Goal: Task Accomplishment & Management: Complete application form

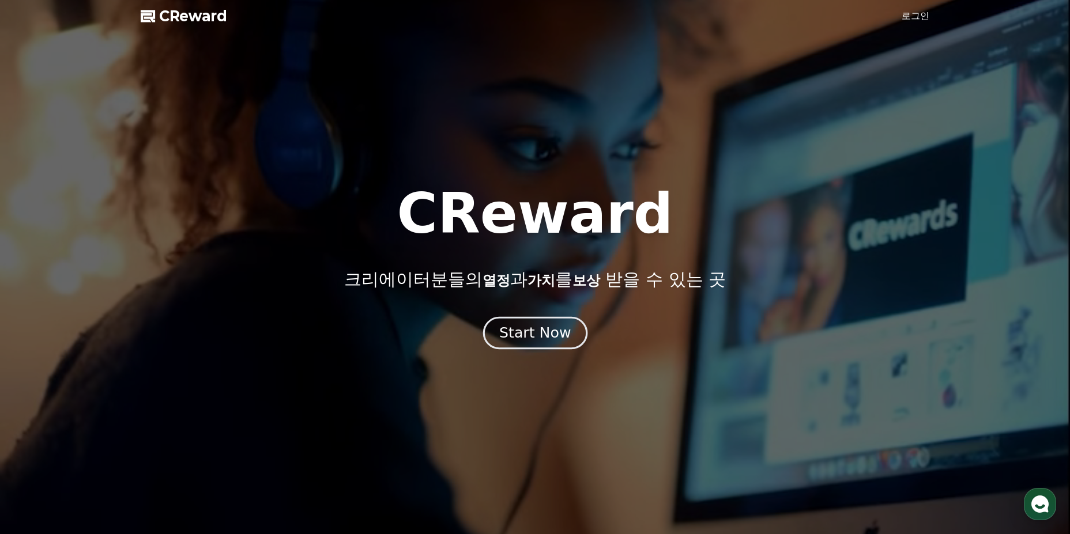
click at [550, 332] on div "Start Now" at bounding box center [534, 333] width 71 height 20
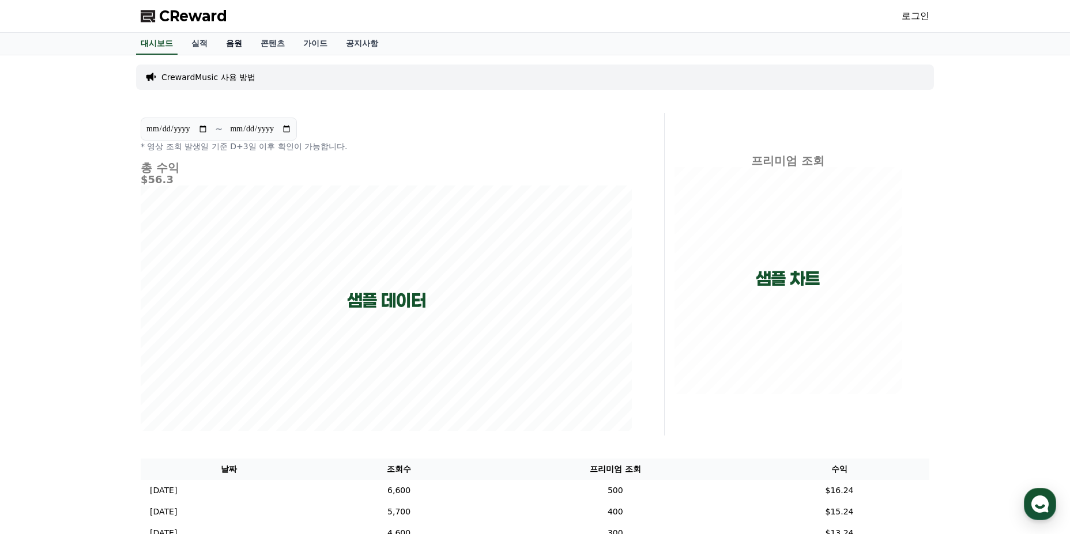
click at [244, 37] on link "음원" at bounding box center [234, 44] width 35 height 22
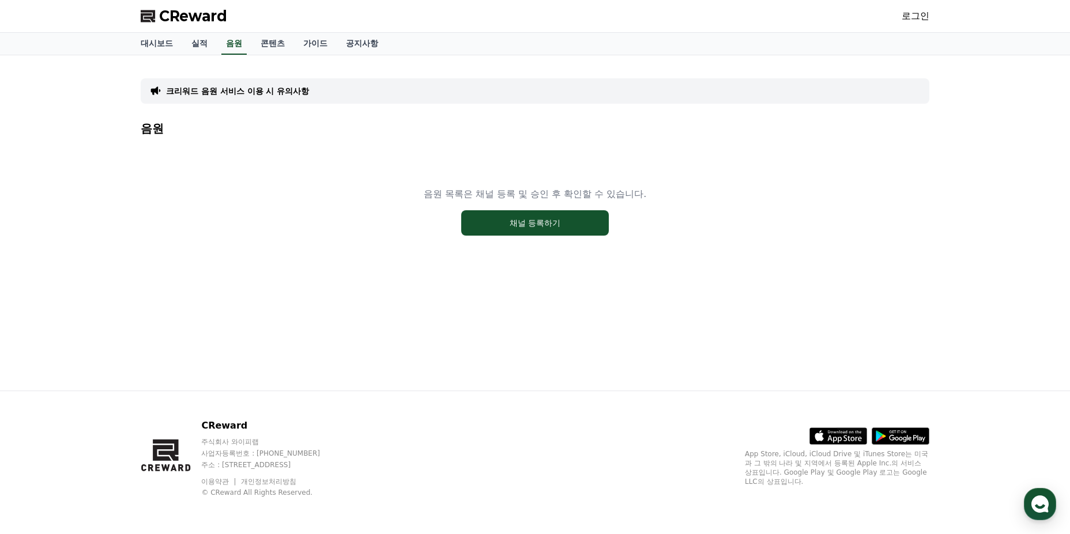
click at [920, 15] on link "로그인" at bounding box center [915, 16] width 28 height 14
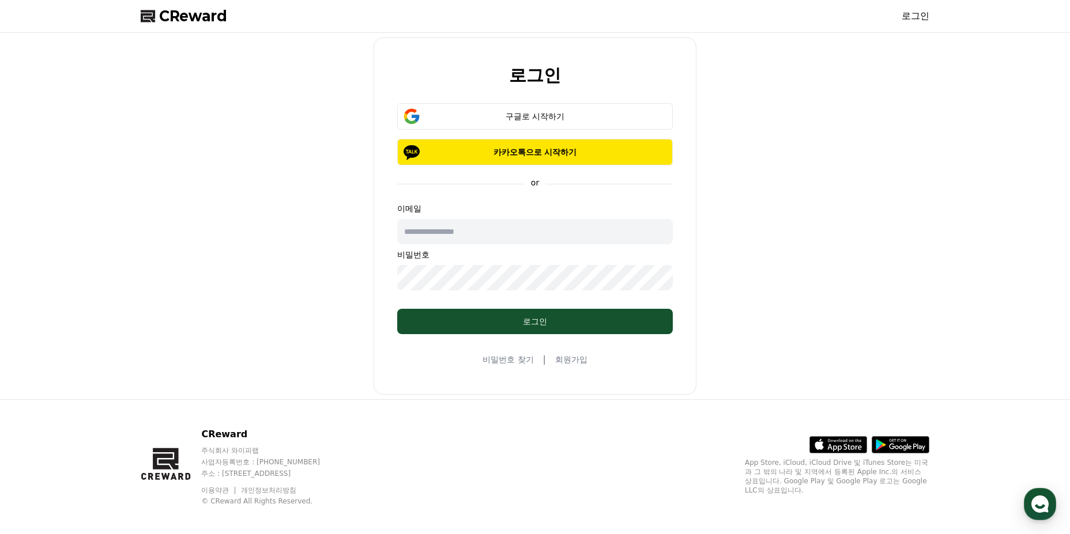
click at [572, 364] on link "회원가입" at bounding box center [571, 360] width 32 height 12
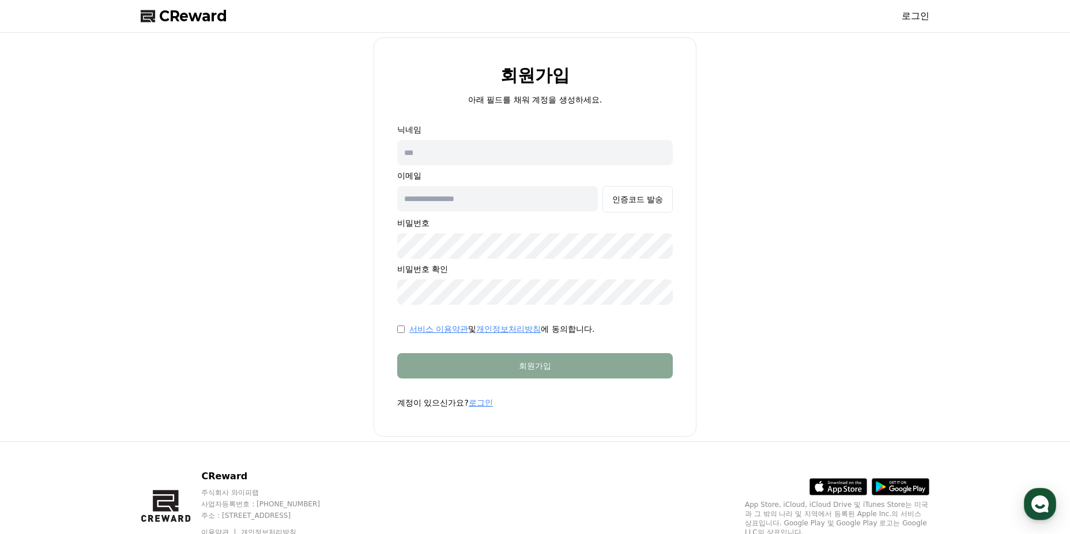
click at [460, 147] on input "text" at bounding box center [535, 152] width 276 height 25
type input "**"
type input "**********"
click at [619, 206] on button "인증코드 발송" at bounding box center [637, 199] width 70 height 27
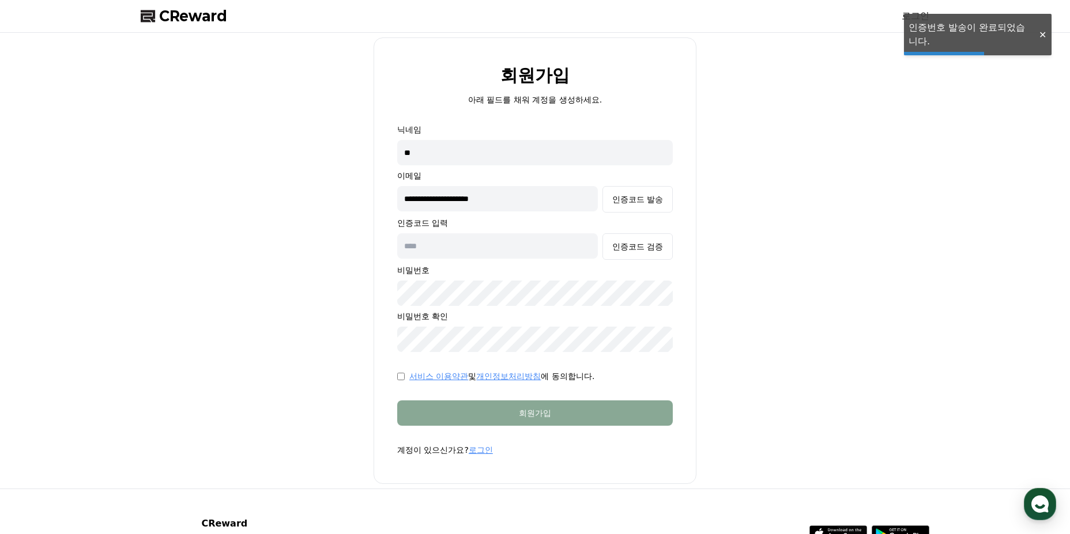
click at [503, 250] on input "text" at bounding box center [497, 245] width 201 height 25
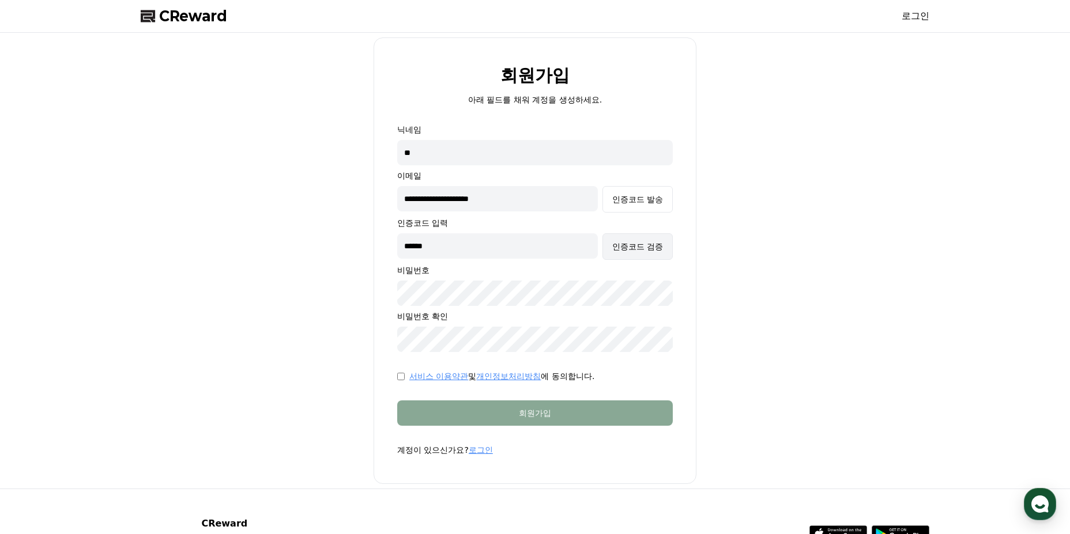
type input "******"
click at [643, 252] on button "인증코드 검증" at bounding box center [637, 246] width 70 height 27
click at [405, 379] on div "서비스 이용약관 및 개인정보처리방침 에 동의합니다." at bounding box center [535, 377] width 276 height 12
click at [405, 377] on div "서비스 이용약관 및 개인정보처리방침 에 동의합니다." at bounding box center [535, 377] width 276 height 12
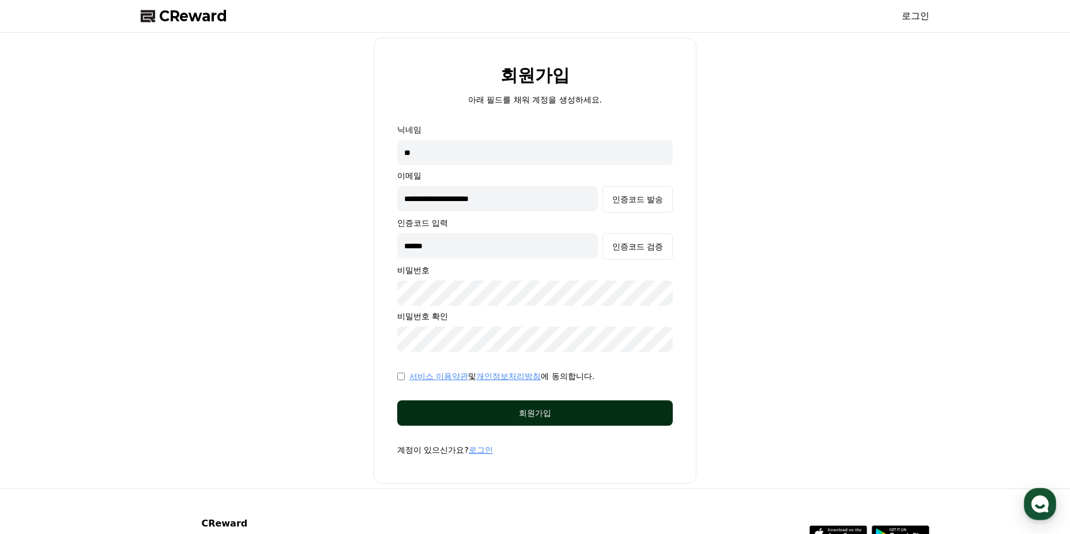
click at [432, 408] on div "회원가입" at bounding box center [534, 413] width 229 height 12
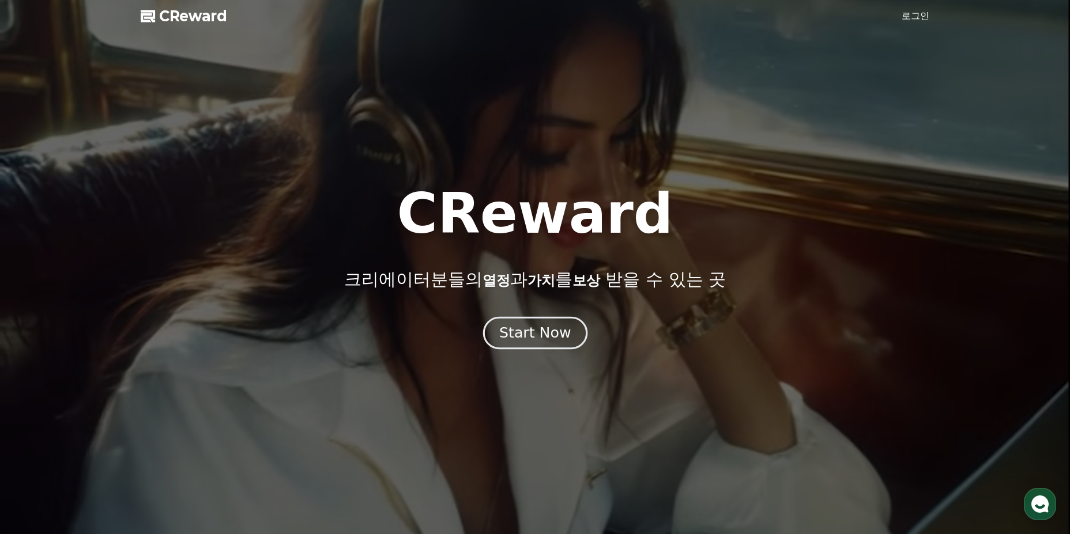
click at [500, 329] on button "Start Now" at bounding box center [534, 332] width 104 height 33
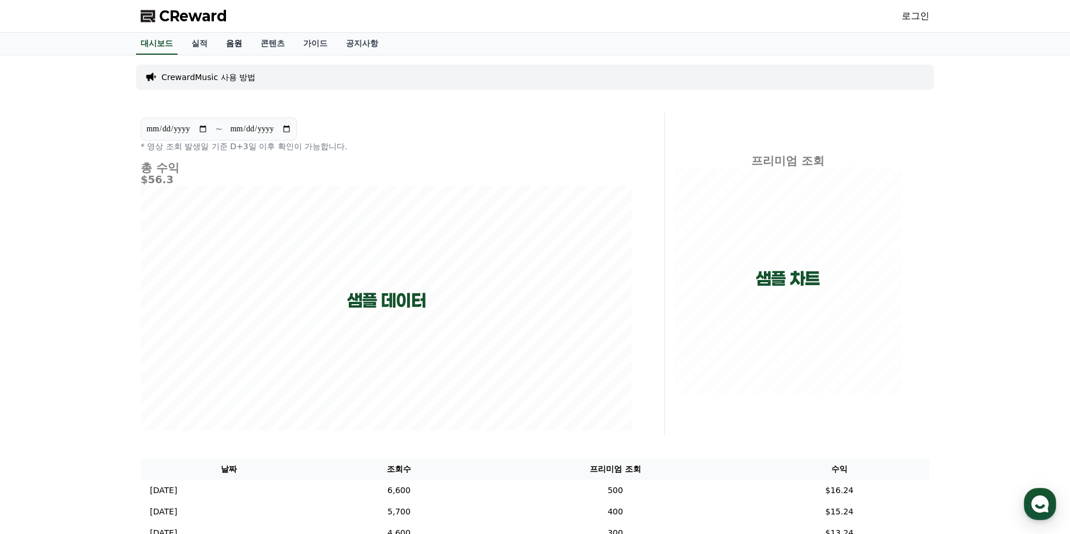
click at [240, 43] on link "음원" at bounding box center [234, 44] width 35 height 22
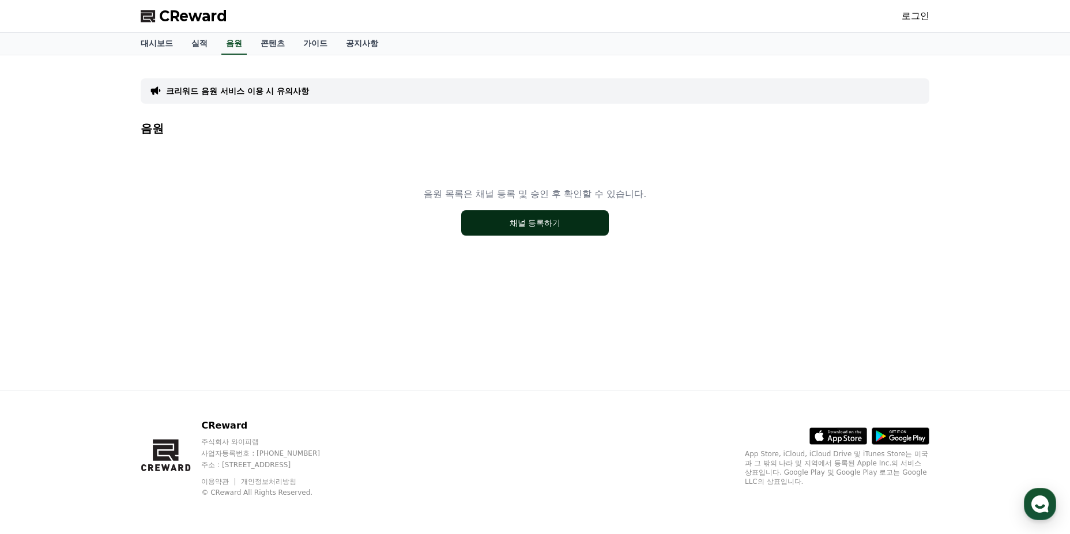
click at [557, 221] on button "채널 등록하기" at bounding box center [535, 222] width 148 height 25
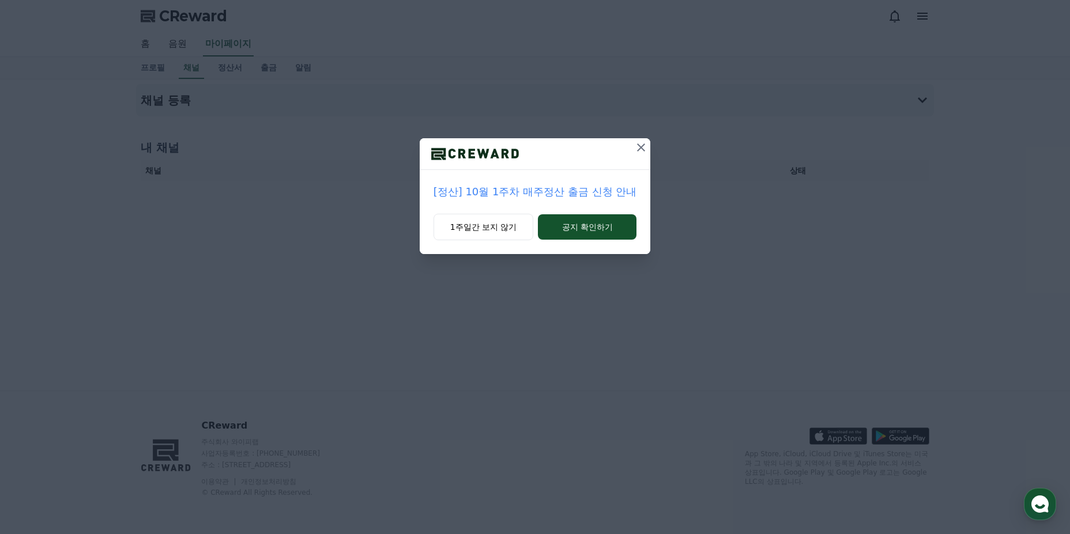
click at [640, 147] on icon at bounding box center [641, 148] width 8 height 8
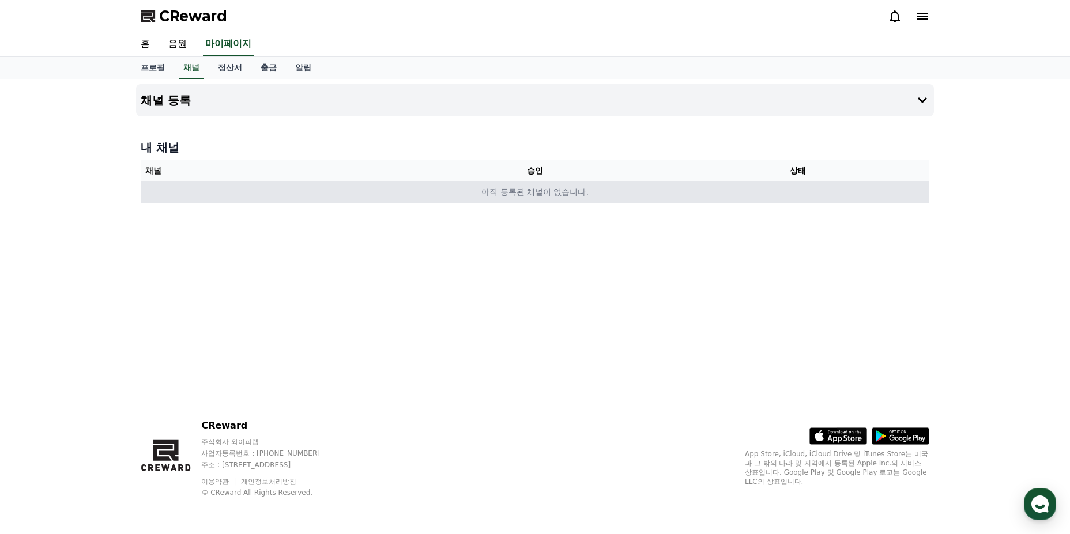
drag, startPoint x: 512, startPoint y: 208, endPoint x: 550, endPoint y: 194, distance: 39.9
click at [513, 208] on div "채널 등록 내 채널 채널 승인 상태 아직 등록된 채널이 없습니다." at bounding box center [534, 235] width 807 height 311
click at [591, 191] on td "아직 등록된 채널이 없습니다." at bounding box center [535, 192] width 788 height 21
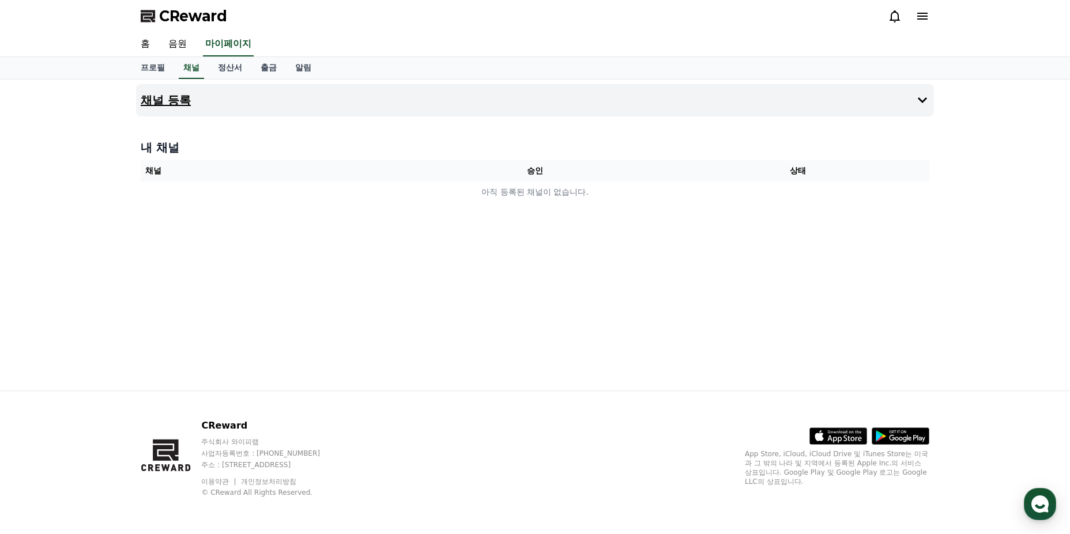
click at [184, 94] on h4 "채널 등록" at bounding box center [166, 100] width 50 height 13
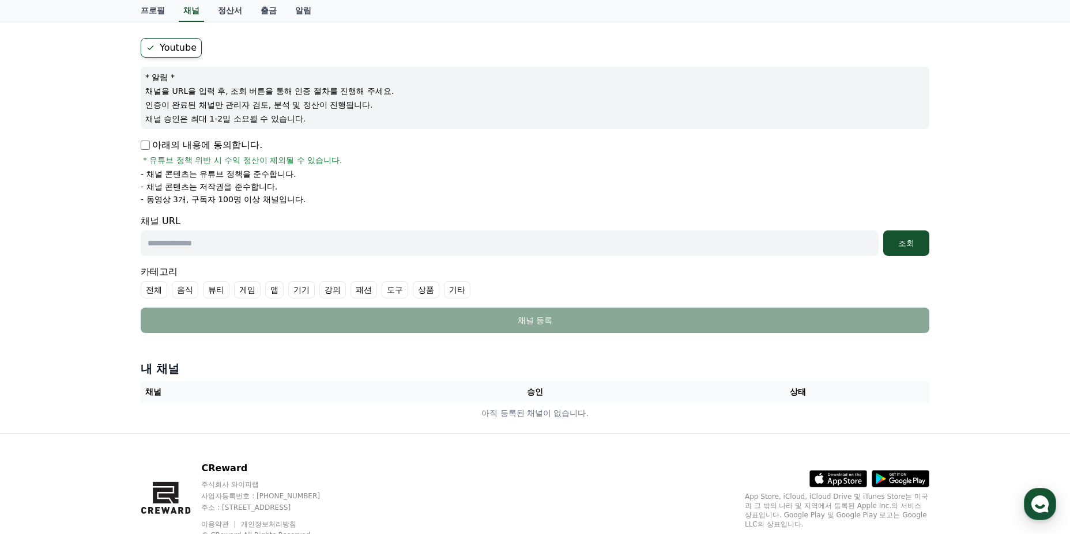
scroll to position [115, 0]
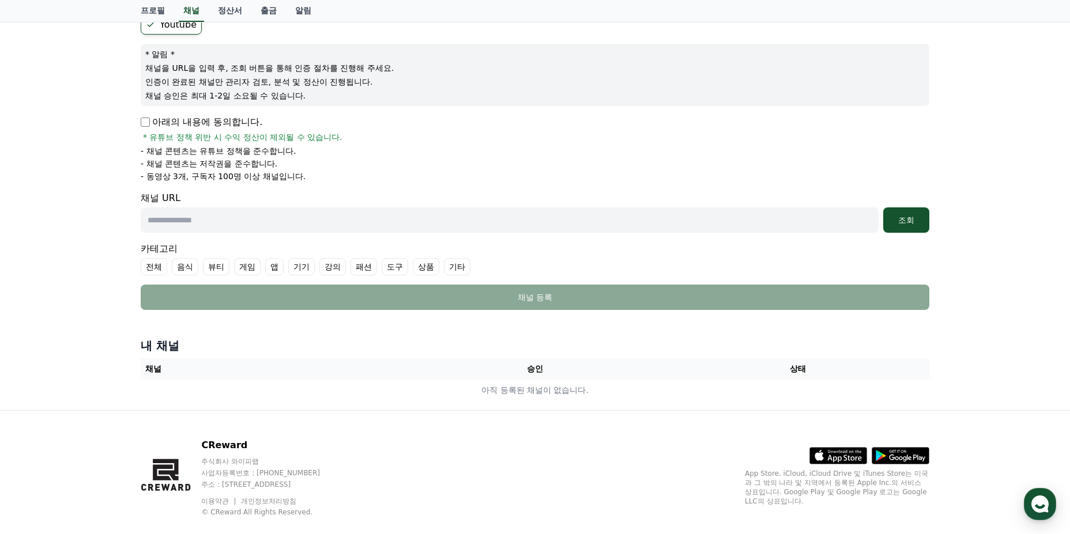
click at [220, 224] on input "text" at bounding box center [510, 219] width 738 height 25
paste input "**********"
type input "**********"
click at [391, 265] on label "도구" at bounding box center [395, 266] width 27 height 17
click at [438, 263] on label "상품" at bounding box center [440, 266] width 27 height 17
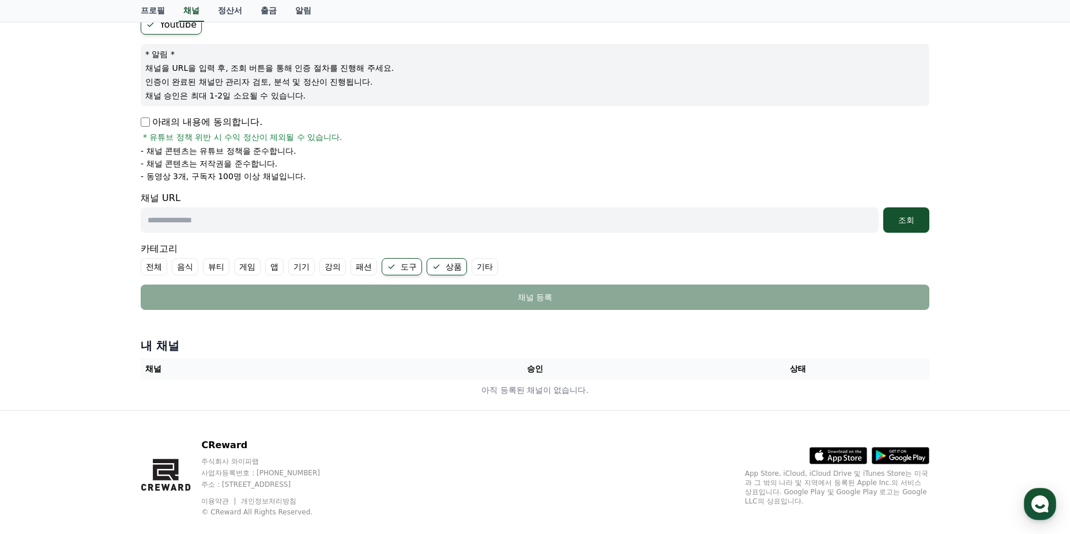
click at [407, 266] on label "도구" at bounding box center [402, 266] width 40 height 17
click at [281, 220] on input "text" at bounding box center [510, 219] width 738 height 25
paste input "**********"
type input "**********"
click at [897, 217] on div "조회" at bounding box center [906, 220] width 37 height 12
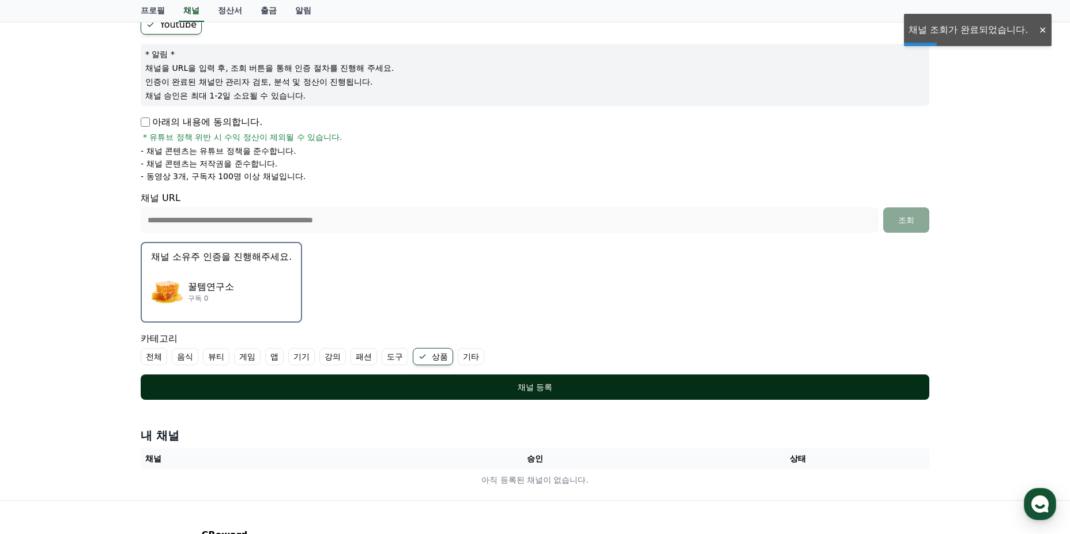
click at [514, 391] on div "채널 등록" at bounding box center [535, 388] width 742 height 12
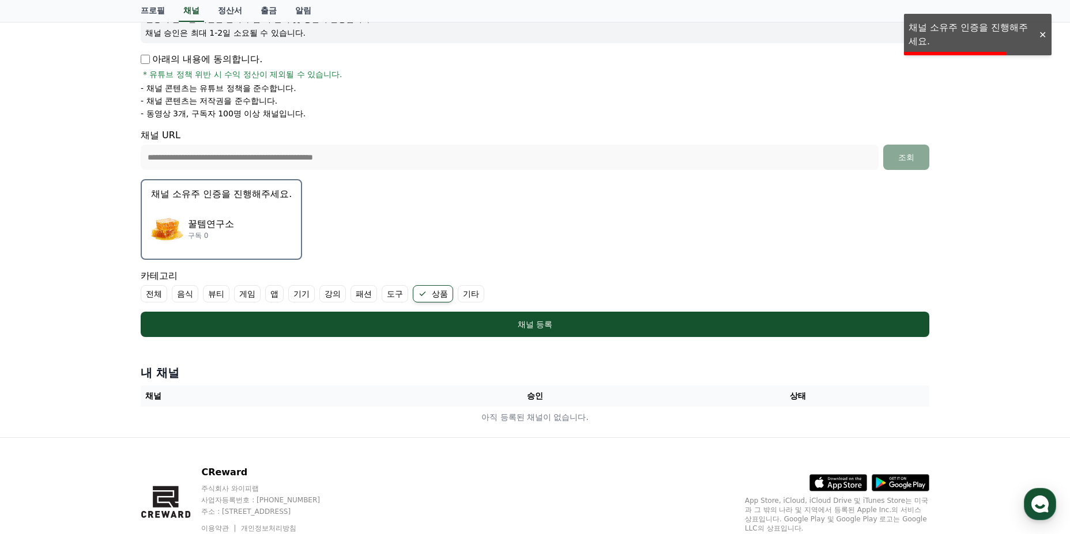
scroll to position [225, 0]
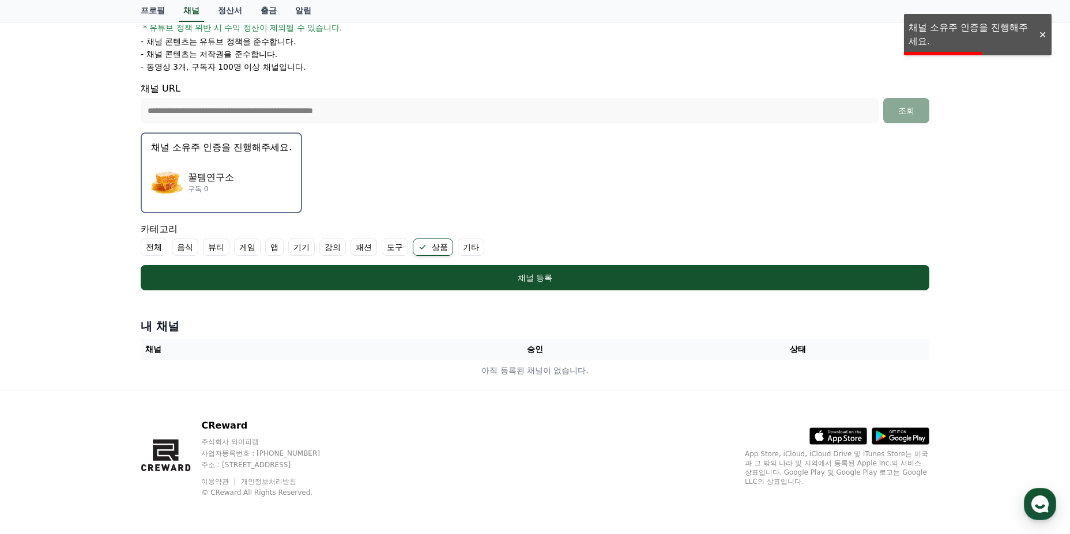
click at [205, 171] on p "꿀템연구소" at bounding box center [211, 178] width 46 height 14
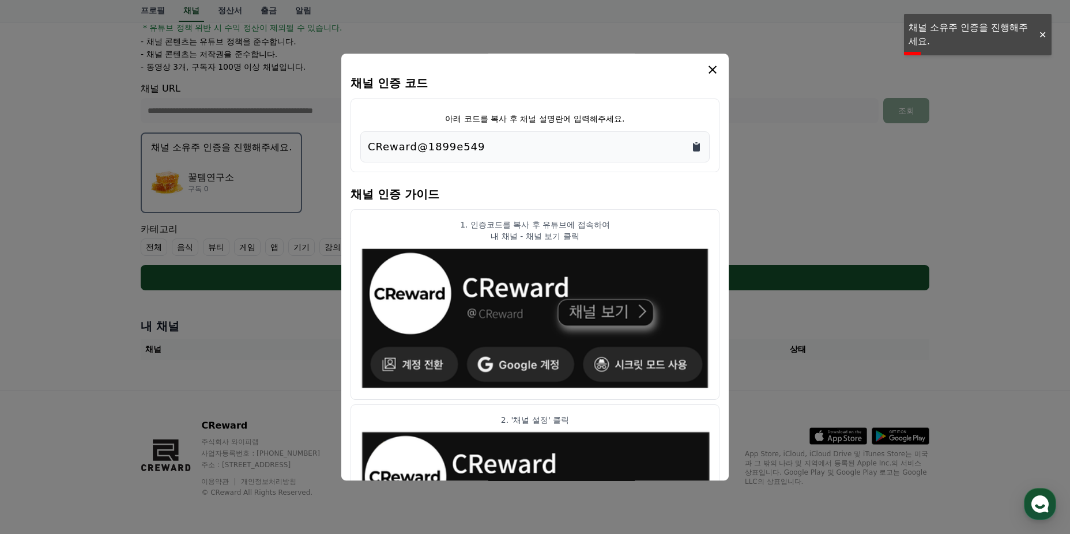
click at [696, 145] on icon "Copy to clipboard" at bounding box center [696, 147] width 7 height 9
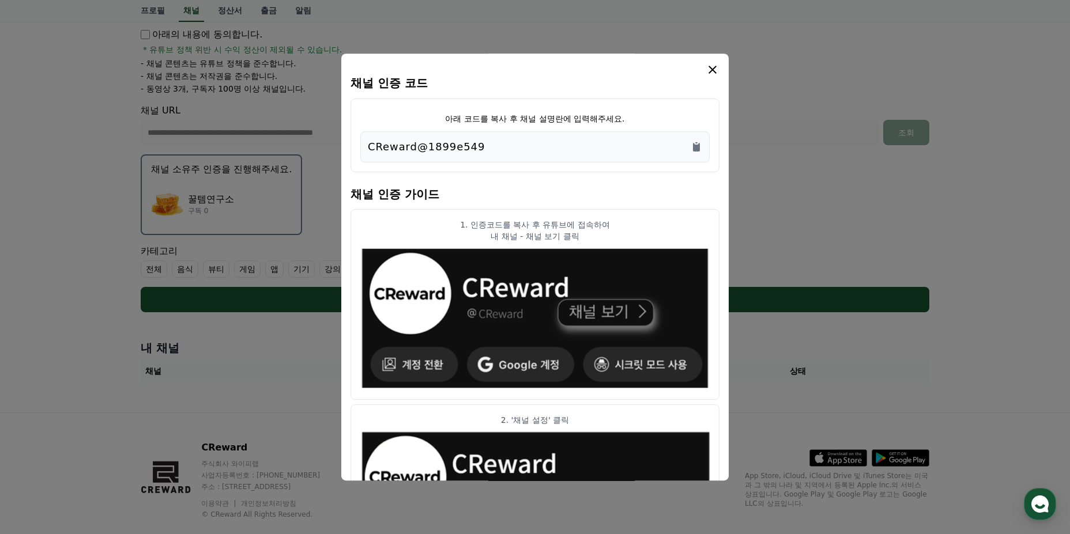
scroll to position [167, 0]
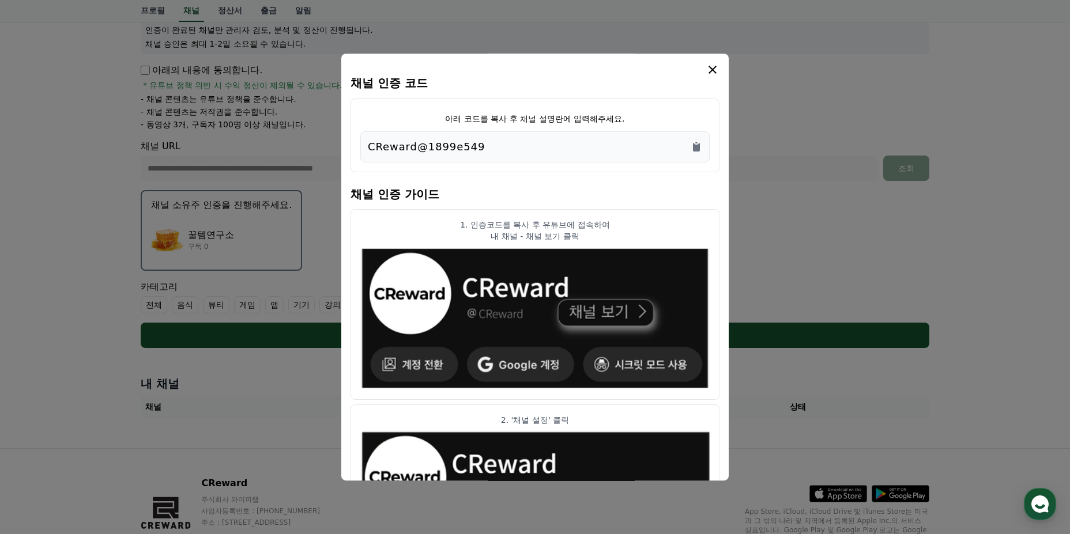
click at [711, 72] on icon "modal" at bounding box center [712, 70] width 8 height 8
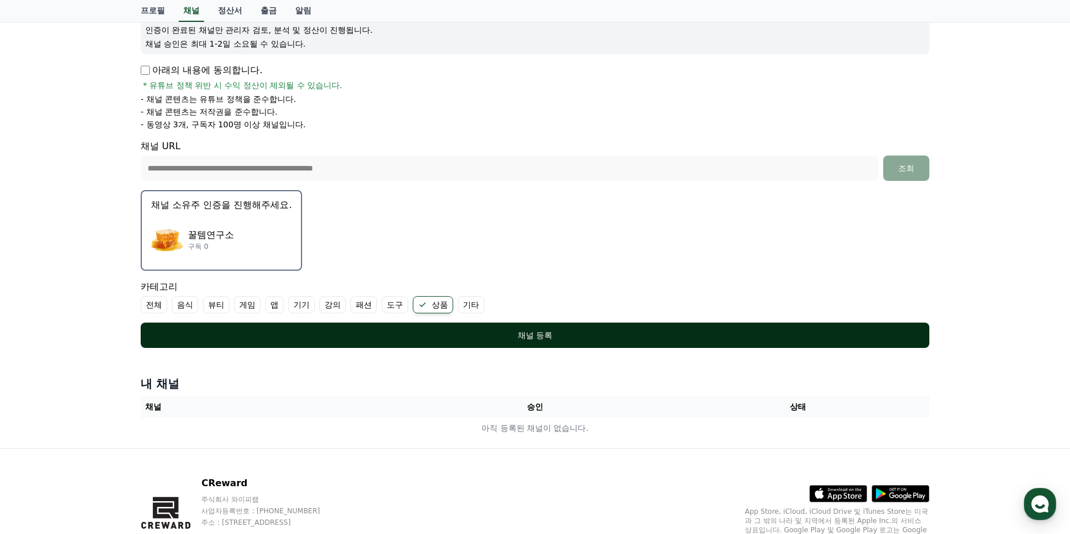
click at [447, 343] on button "채널 등록" at bounding box center [535, 335] width 788 height 25
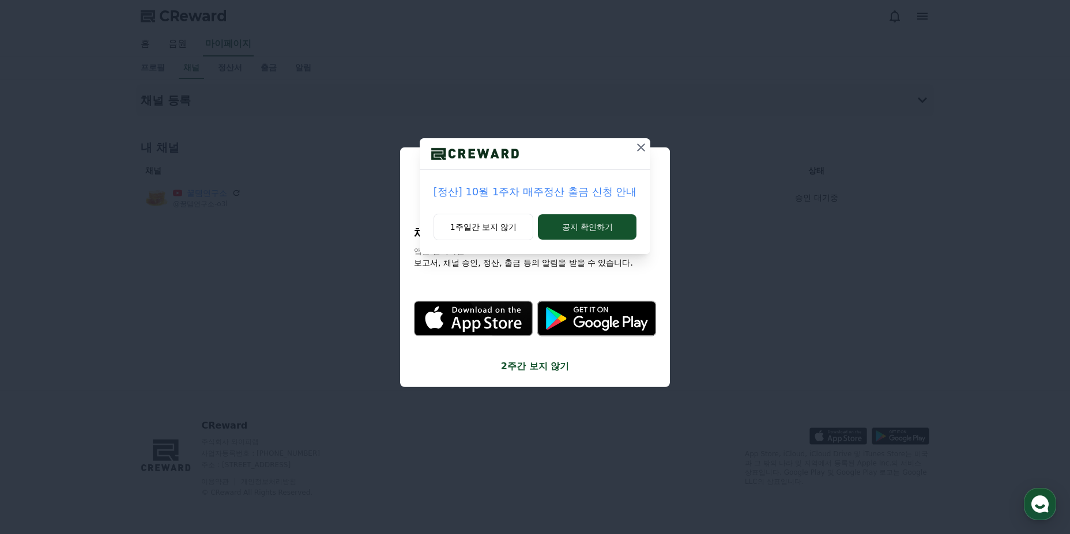
click at [640, 146] on icon at bounding box center [641, 148] width 14 height 14
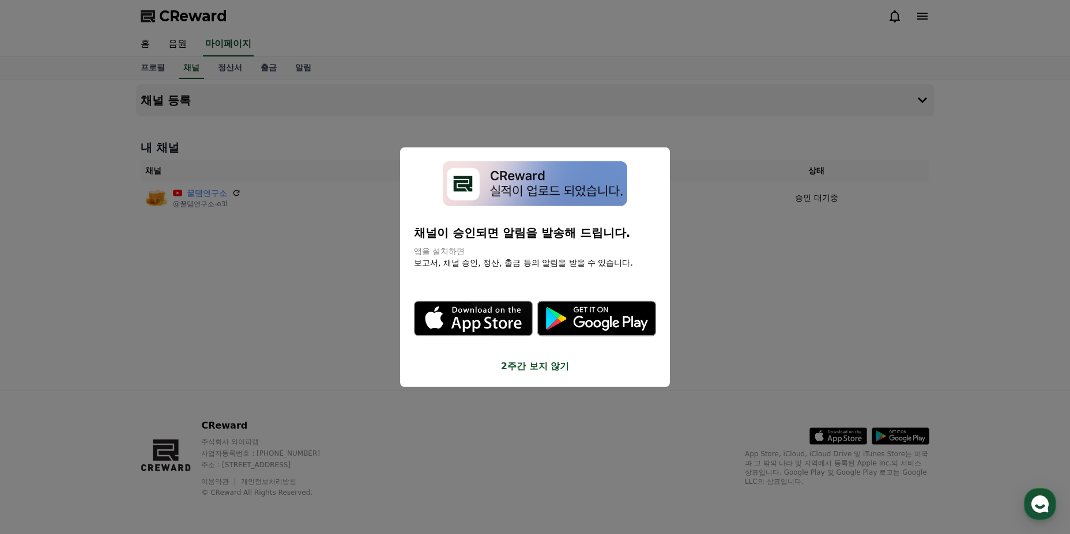
click at [525, 365] on button "2주간 보지 않기" at bounding box center [535, 367] width 242 height 14
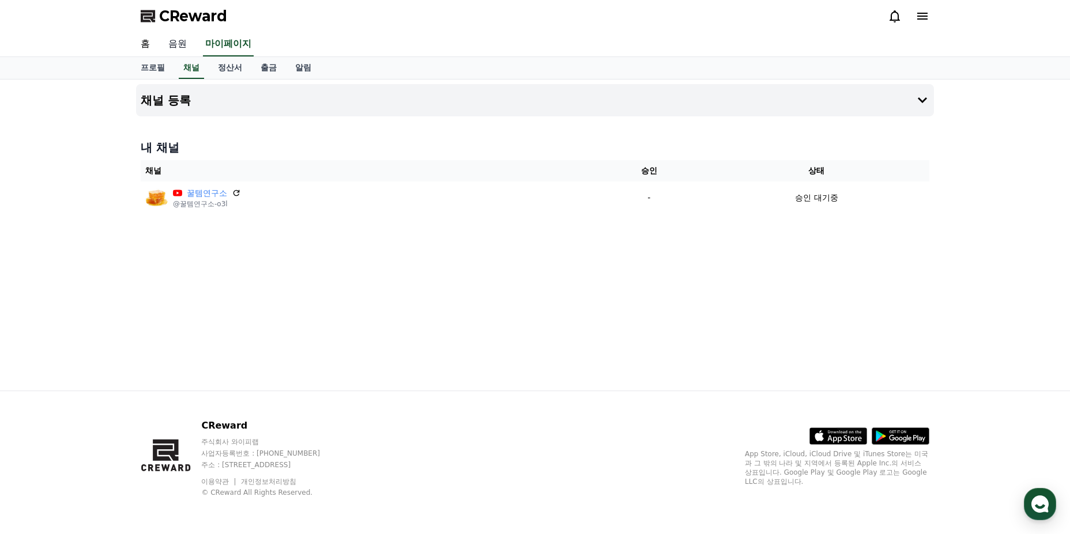
click at [184, 45] on link "음원" at bounding box center [177, 44] width 37 height 24
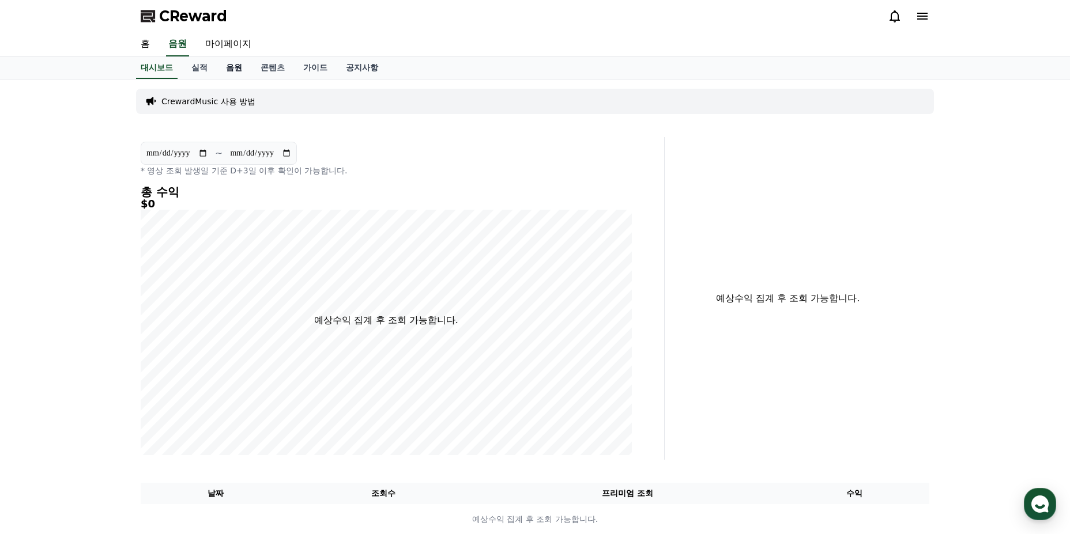
click at [241, 70] on link "음원" at bounding box center [234, 68] width 35 height 22
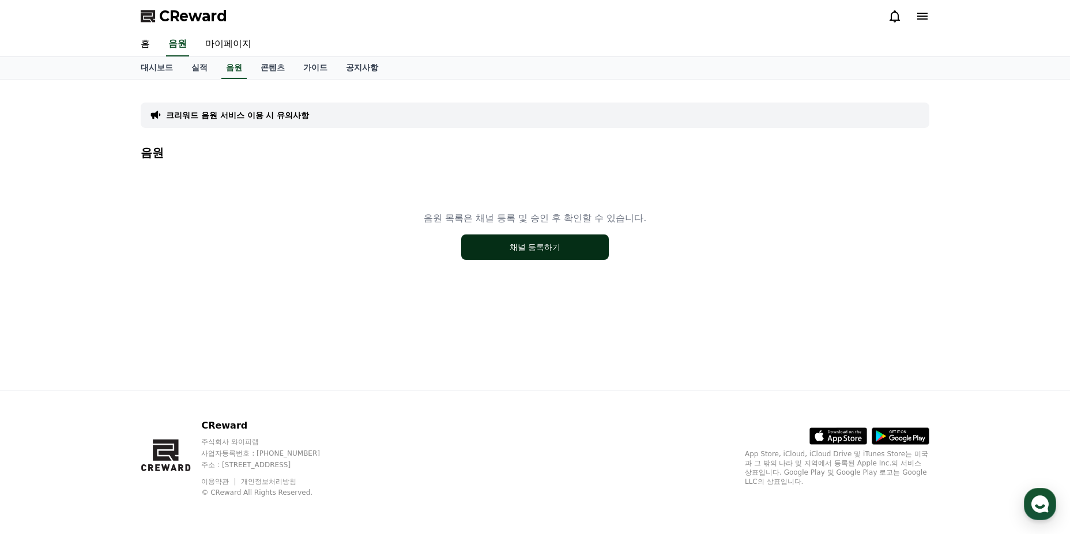
click at [531, 254] on button "채널 등록하기" at bounding box center [535, 247] width 148 height 25
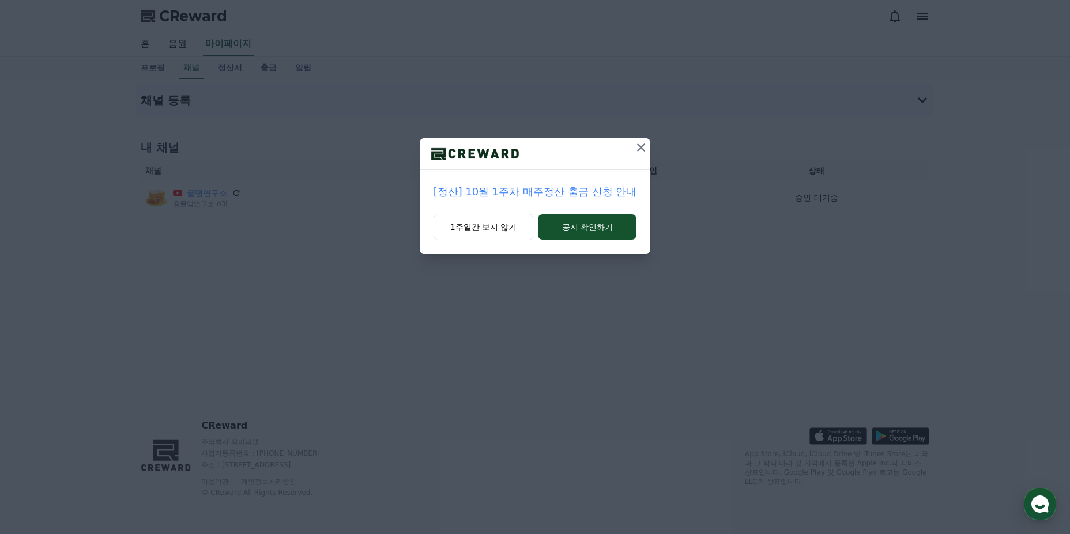
click at [641, 145] on icon at bounding box center [641, 148] width 14 height 14
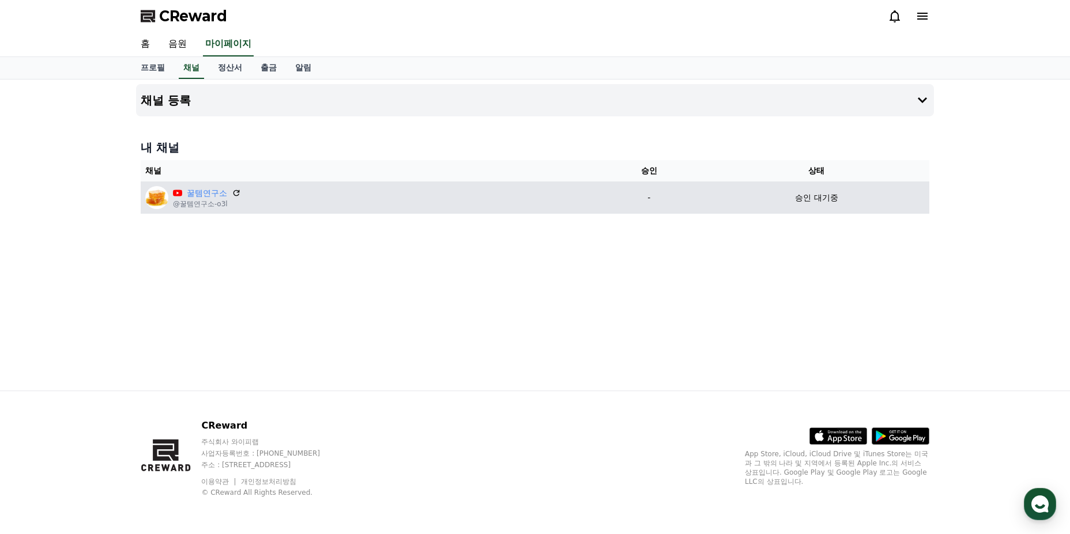
click at [298, 195] on div "꿀템연구소 @꿀템연구소-o3l" at bounding box center [367, 197] width 444 height 23
click at [195, 195] on link "꿀템연구소" at bounding box center [207, 193] width 40 height 12
click at [823, 208] on td "승인 대기중" at bounding box center [816, 198] width 225 height 32
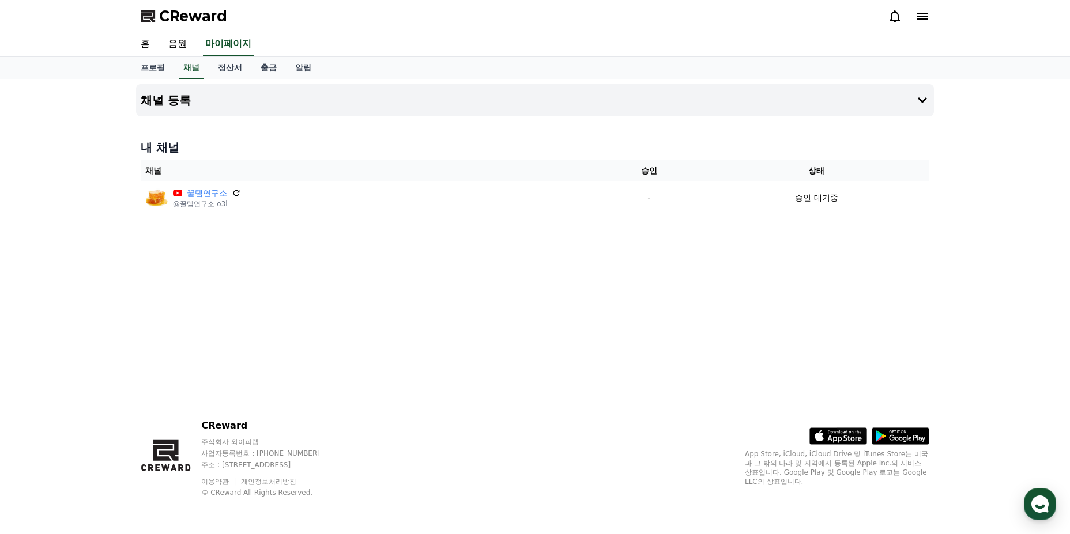
click at [598, 309] on div "채널 등록 내 채널 채널 승인 상태 꿀템연구소 @꿀템연구소-o3l - 승인 대기중" at bounding box center [534, 235] width 807 height 311
